Goal: Download file/media

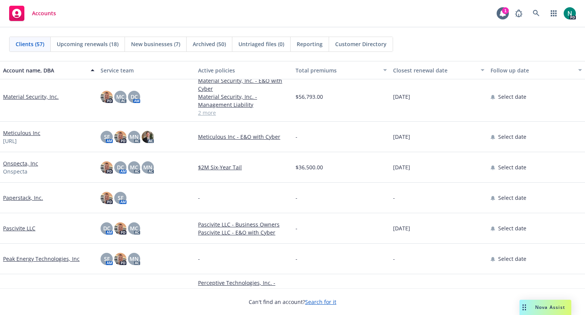
scroll to position [963, 0]
click at [39, 96] on link "Material Security, Inc." at bounding box center [31, 96] width 56 height 8
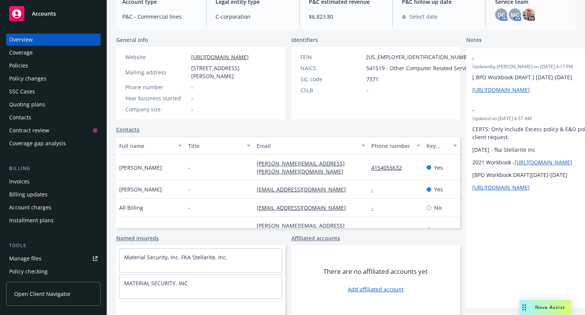
scroll to position [7, 0]
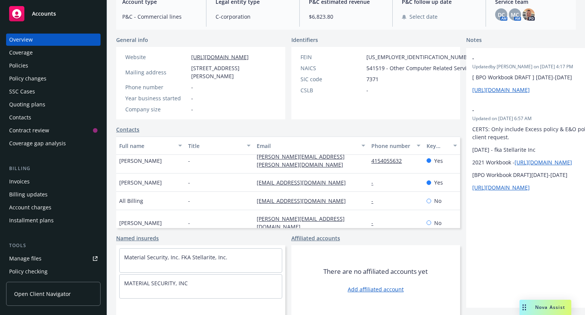
click at [63, 70] on div "Policies" at bounding box center [53, 65] width 88 height 12
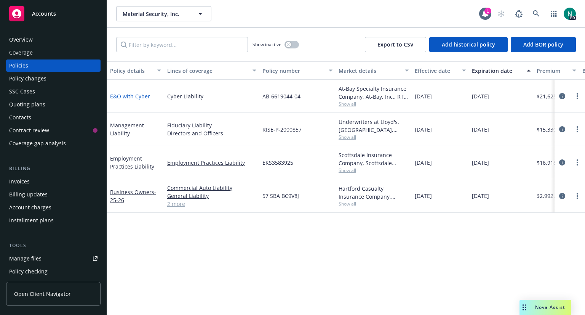
click at [134, 96] on link "E&O with Cyber" at bounding box center [130, 96] width 40 height 7
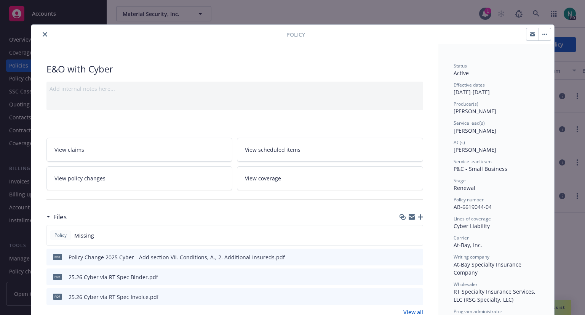
scroll to position [76, 0]
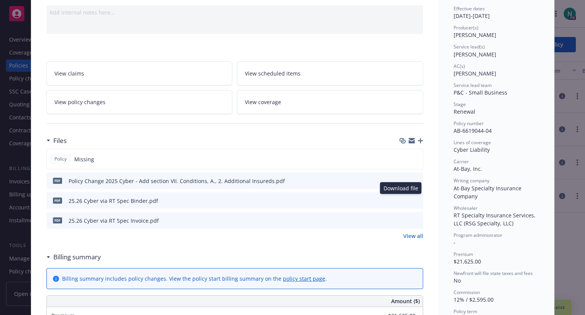
click at [402, 199] on icon "download file" at bounding box center [403, 200] width 6 height 6
click at [400, 197] on icon "download file" at bounding box center [403, 200] width 6 height 6
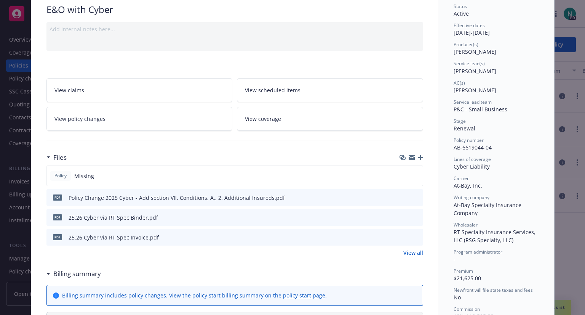
scroll to position [59, 0]
drag, startPoint x: 397, startPoint y: 211, endPoint x: 415, endPoint y: 215, distance: 17.8
click at [415, 215] on div "pdf 25.26 Cyber via RT Spec Binder.pdf" at bounding box center [234, 217] width 377 height 17
click at [415, 215] on icon "preview file" at bounding box center [415, 216] width 7 height 5
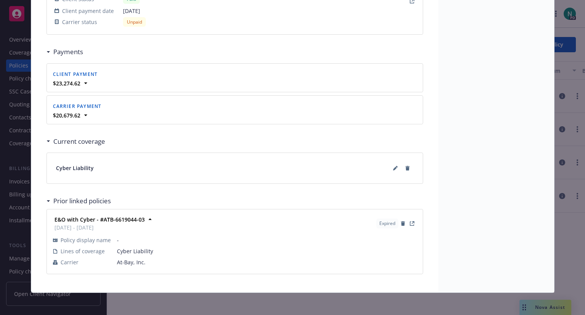
scroll to position [720, 0]
click at [59, 215] on strong "E&O with Cyber - #ATB-6619044-03" at bounding box center [99, 218] width 90 height 7
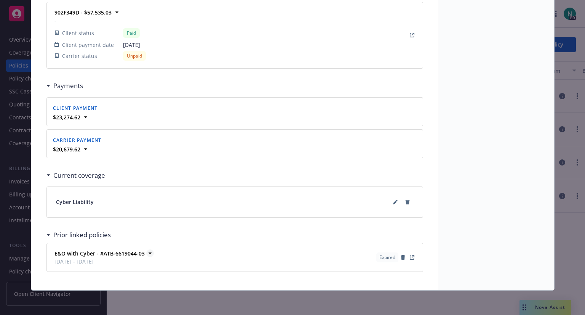
scroll to position [684, 0]
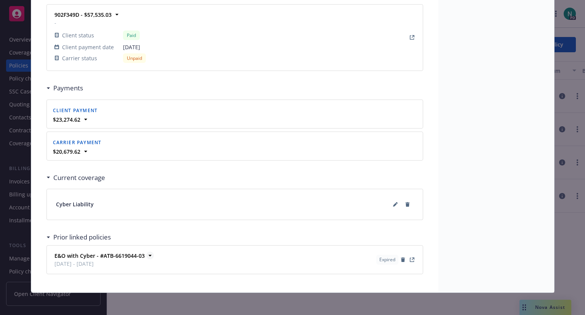
click at [70, 253] on strong "E&O with Cyber - #ATB-6619044-03" at bounding box center [99, 255] width 90 height 7
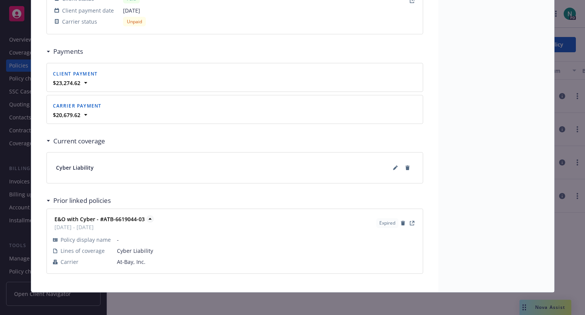
scroll to position [720, 0]
